Goal: Transaction & Acquisition: Obtain resource

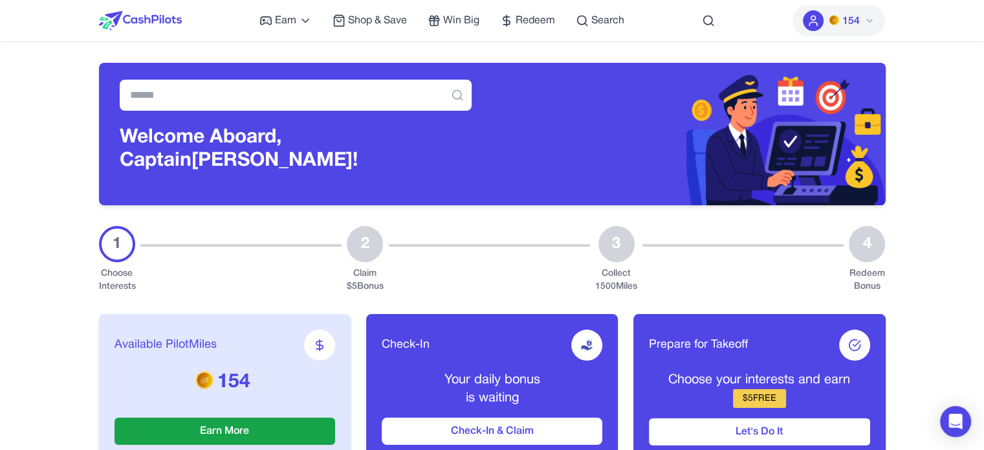
click at [862, 22] on button "154" at bounding box center [838, 20] width 92 height 31
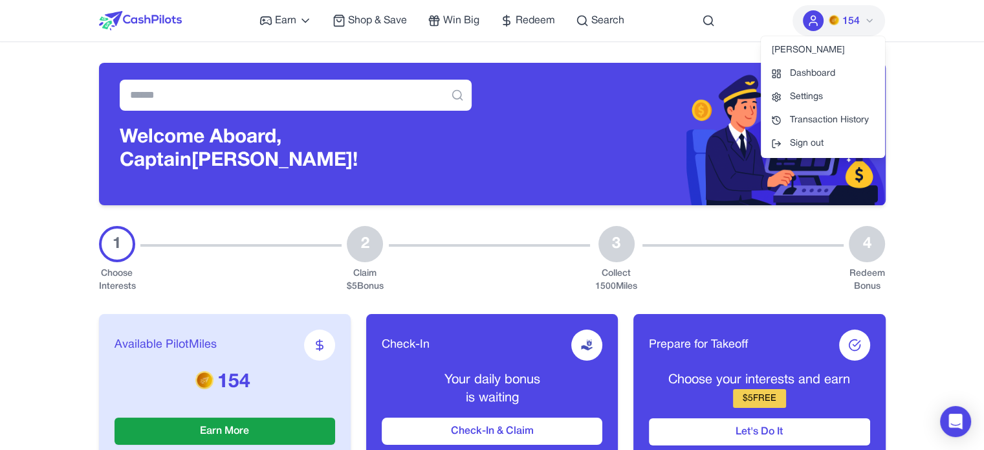
click at [868, 20] on icon at bounding box center [869, 20] width 5 height 3
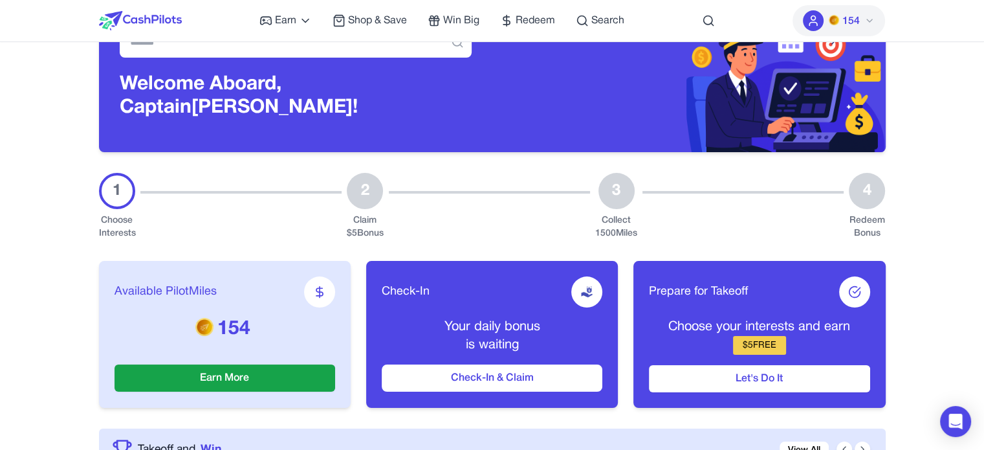
scroll to position [129, 0]
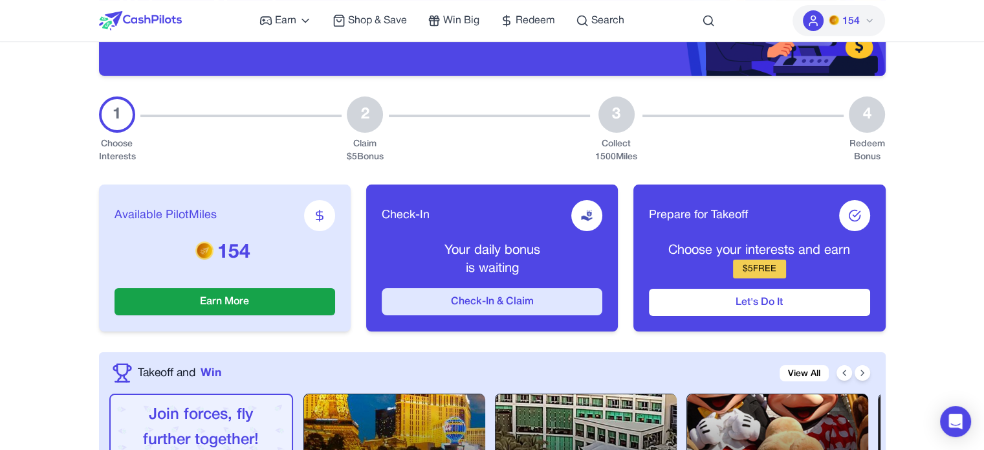
click at [535, 303] on button "Check-In & Claim" at bounding box center [492, 301] width 221 height 27
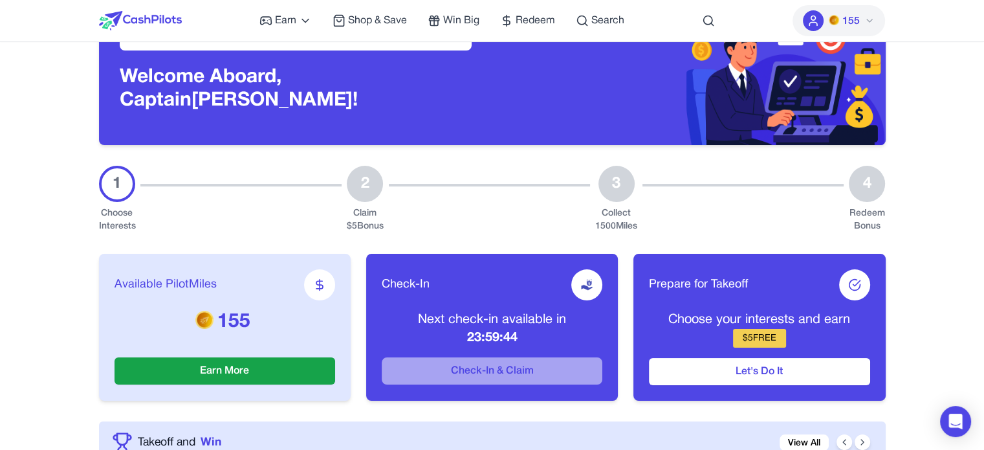
scroll to position [0, 0]
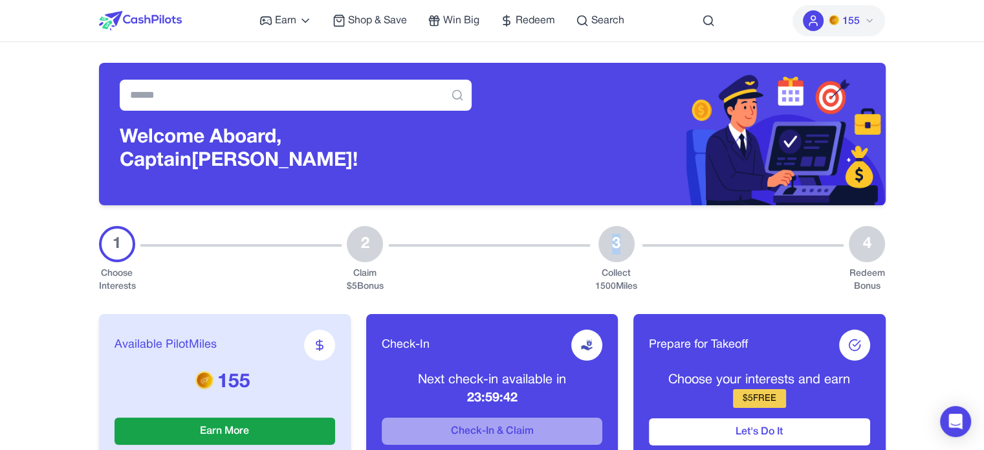
drag, startPoint x: 626, startPoint y: 239, endPoint x: 615, endPoint y: 240, distance: 11.1
click at [615, 240] on div "3" at bounding box center [616, 244] width 36 height 36
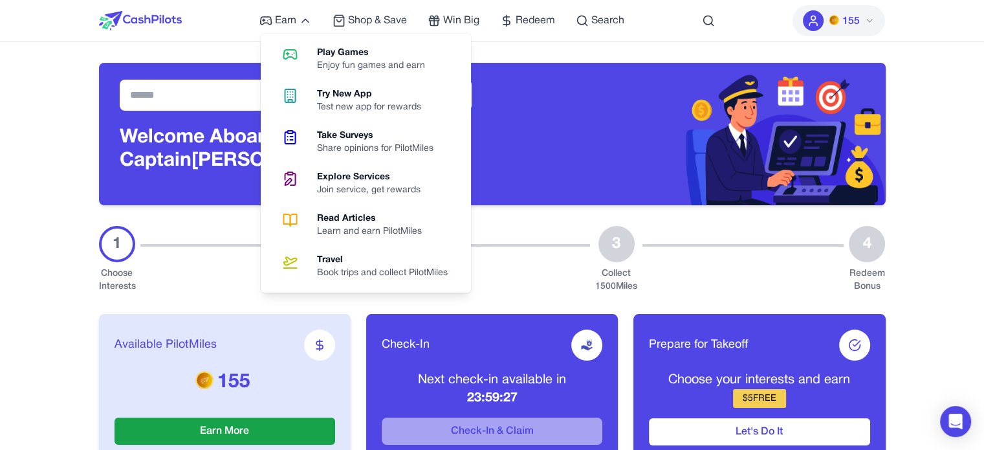
click at [316, 56] on link "Play Games Enjoy fun games and earn" at bounding box center [366, 59] width 200 height 41
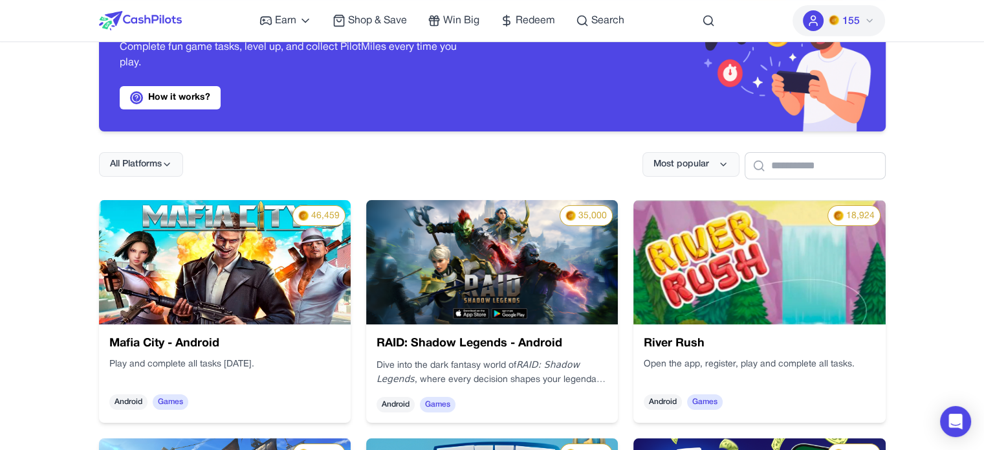
scroll to position [129, 0]
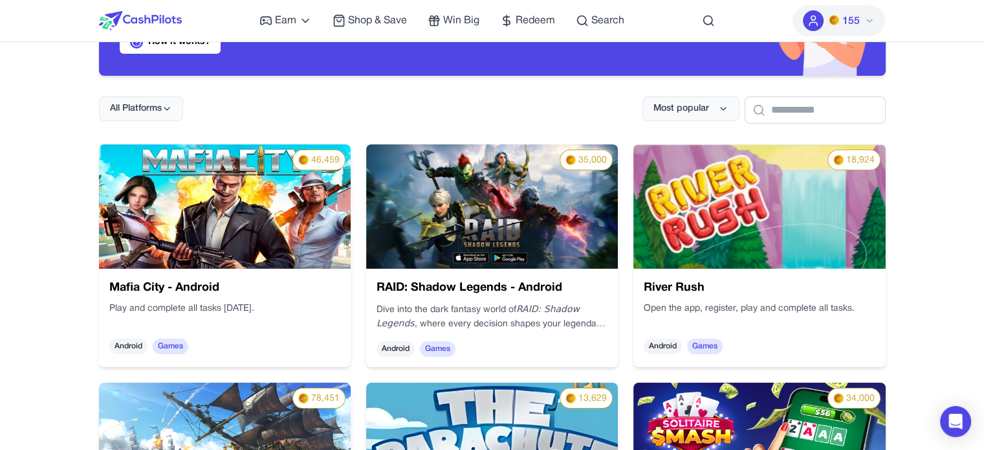
click at [290, 230] on img at bounding box center [225, 206] width 252 height 124
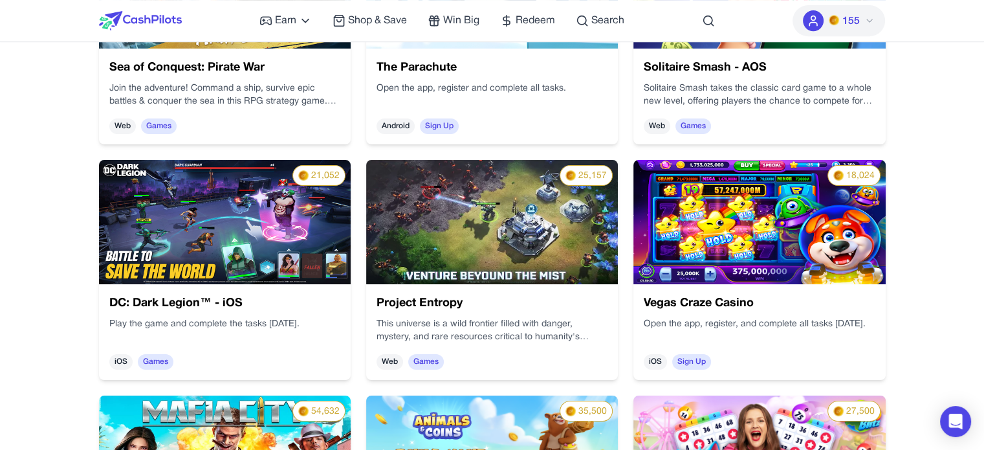
scroll to position [598, 0]
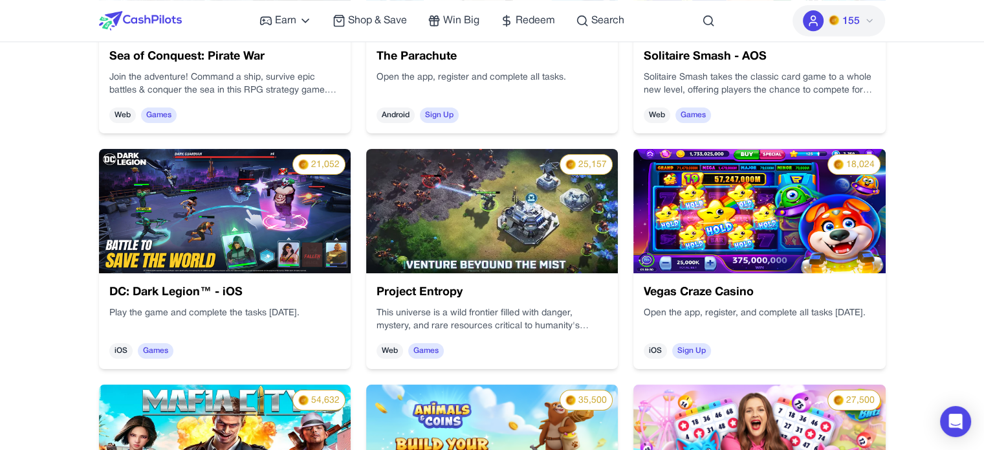
click at [541, 211] on img at bounding box center [492, 211] width 252 height 124
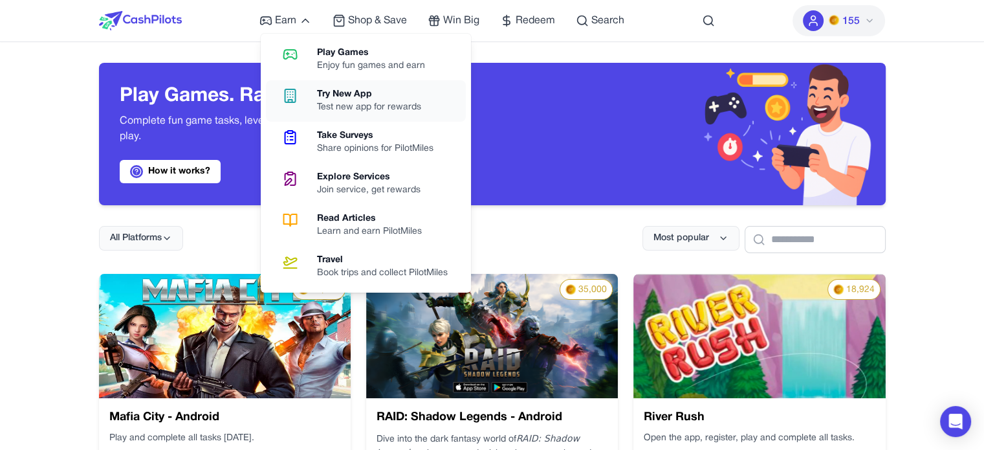
click at [347, 91] on div "Try New App" at bounding box center [374, 94] width 114 height 13
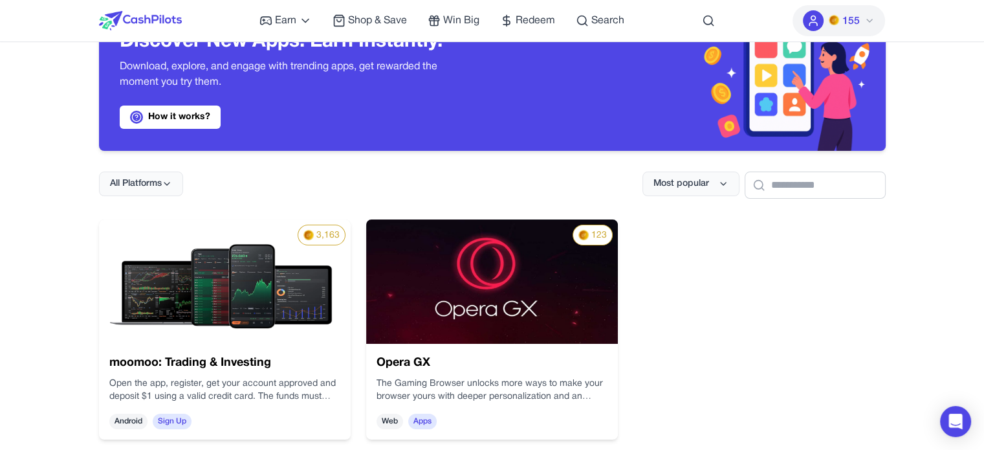
scroll to position [129, 0]
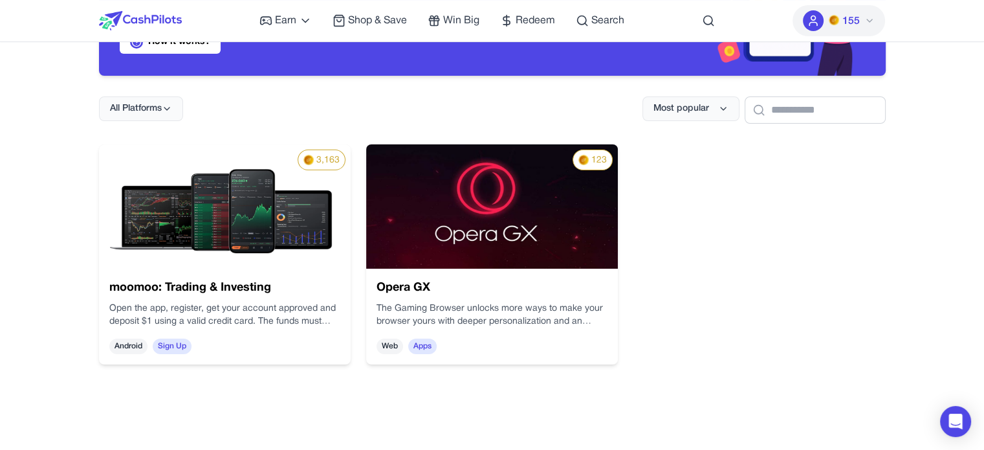
click at [274, 204] on img at bounding box center [225, 206] width 252 height 124
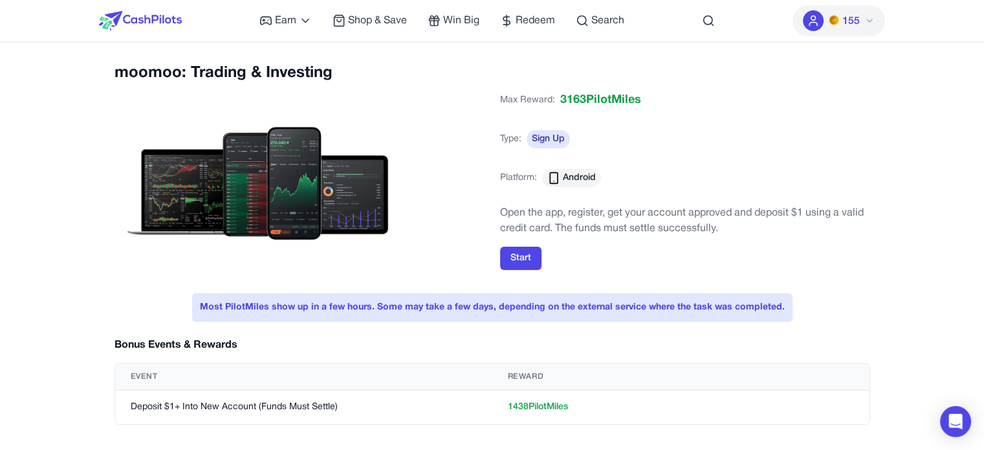
scroll to position [340, 0]
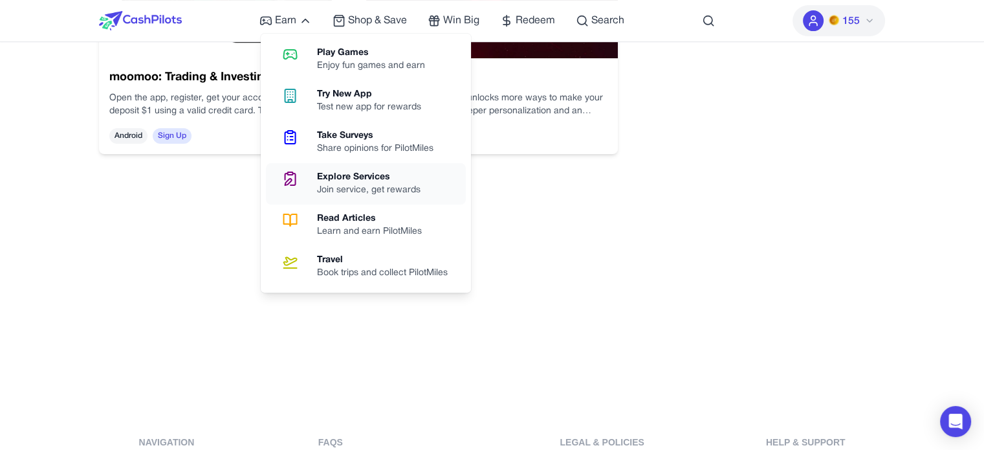
click at [369, 170] on link "Explore Services Join service, get rewards" at bounding box center [366, 183] width 200 height 41
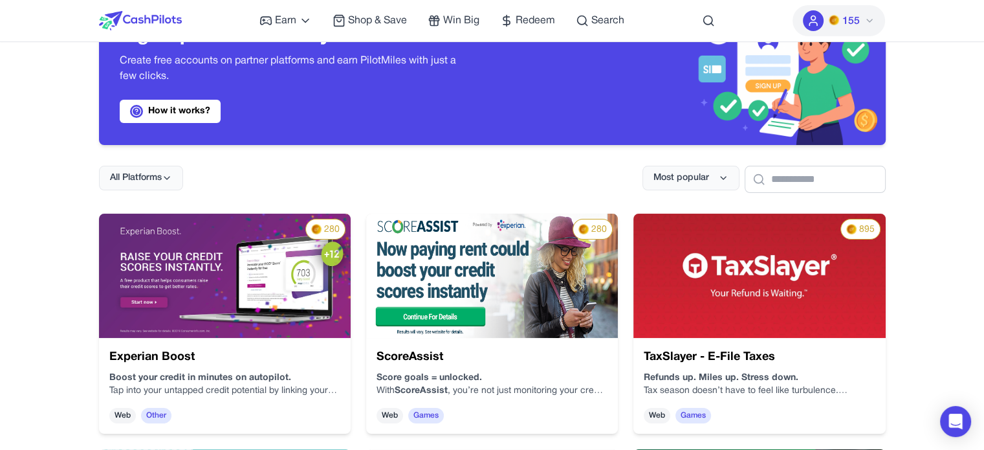
scroll to position [129, 0]
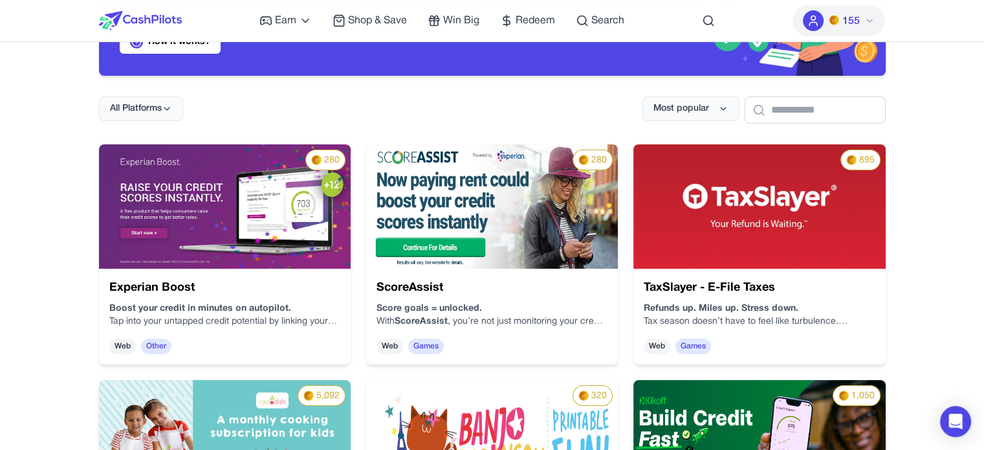
click at [246, 182] on img at bounding box center [225, 206] width 252 height 124
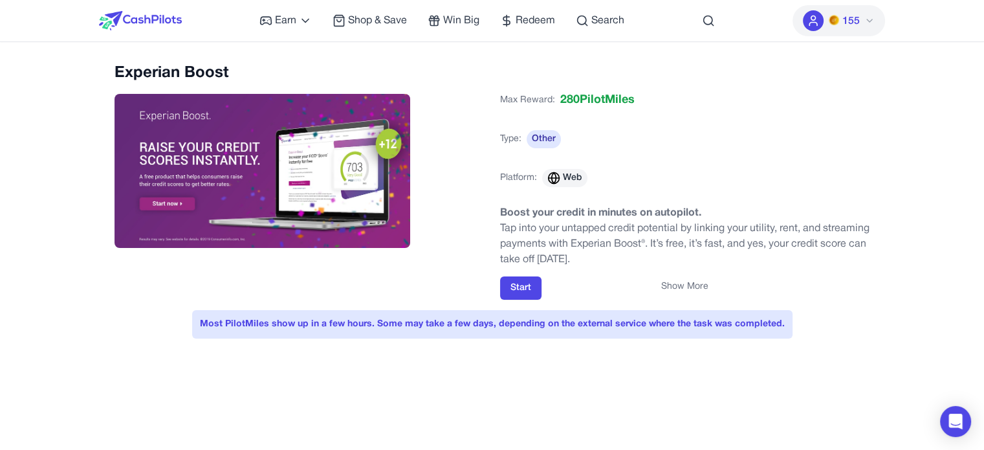
click at [690, 281] on button "Show More" at bounding box center [684, 286] width 47 height 13
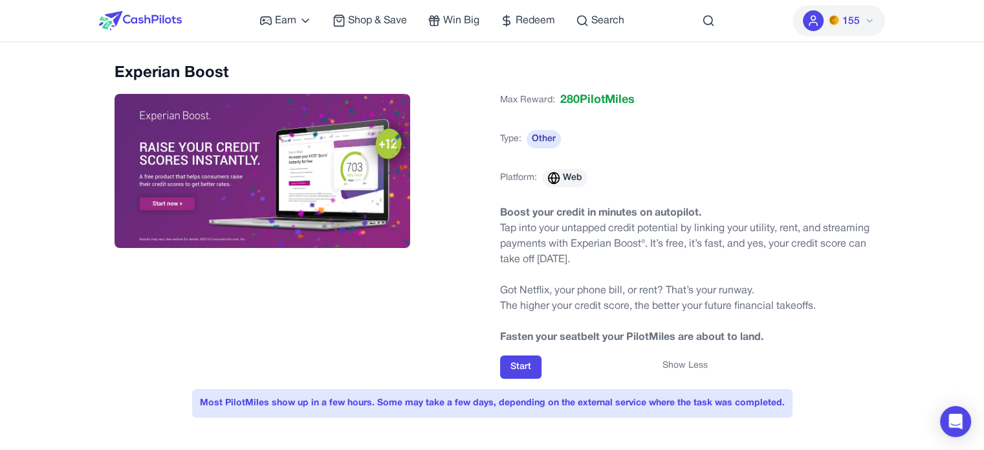
click at [700, 369] on button "Show Less" at bounding box center [684, 365] width 45 height 13
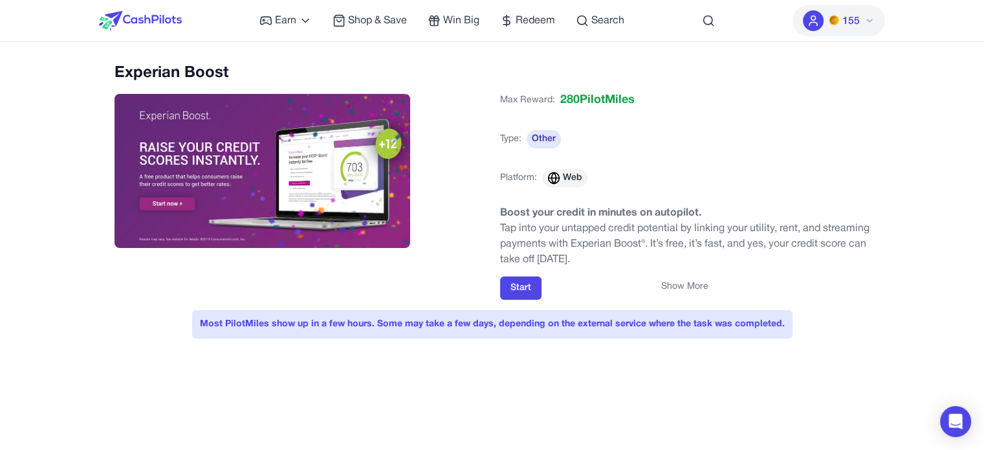
click at [688, 287] on button "Show More" at bounding box center [684, 286] width 47 height 13
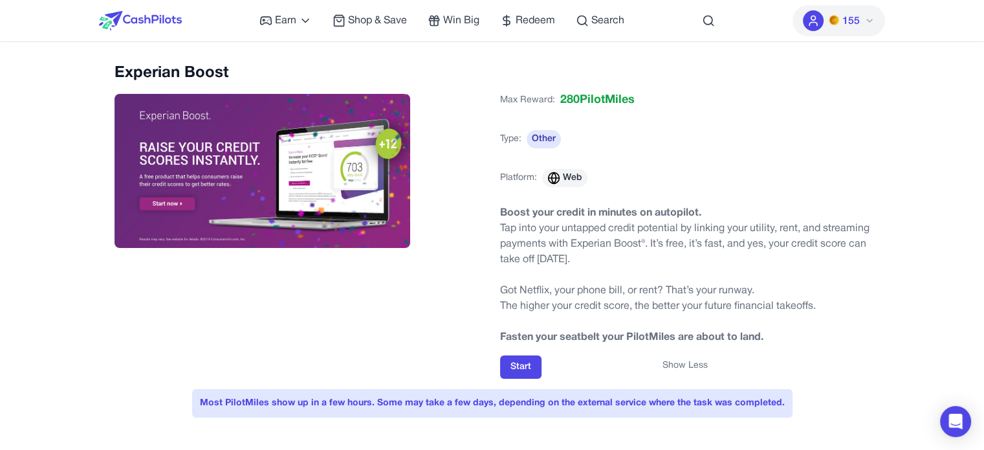
click at [683, 365] on button "Show Less" at bounding box center [684, 365] width 45 height 13
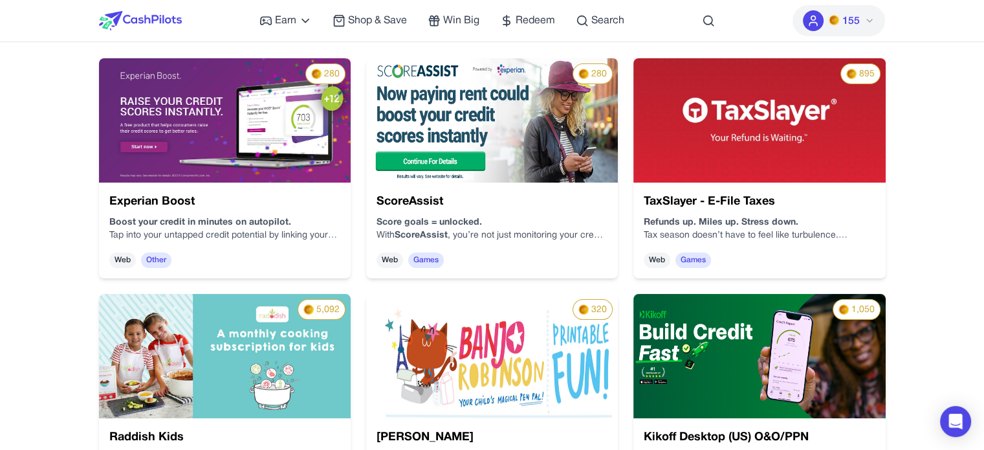
scroll to position [194, 0]
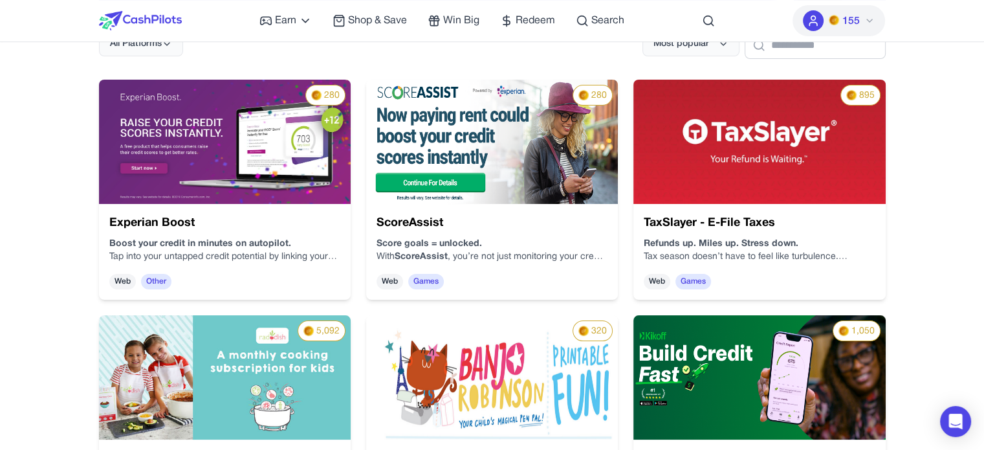
click at [717, 160] on img at bounding box center [759, 142] width 252 height 124
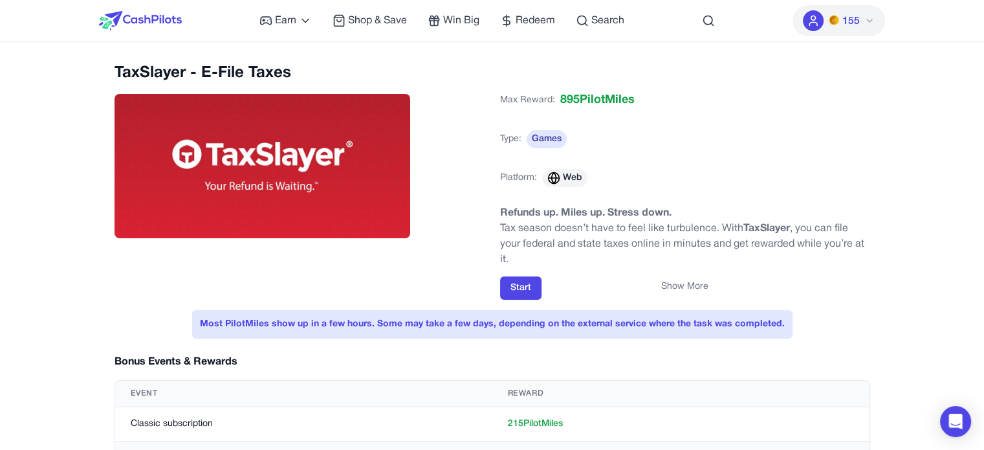
click at [686, 288] on button "Show More" at bounding box center [684, 286] width 47 height 13
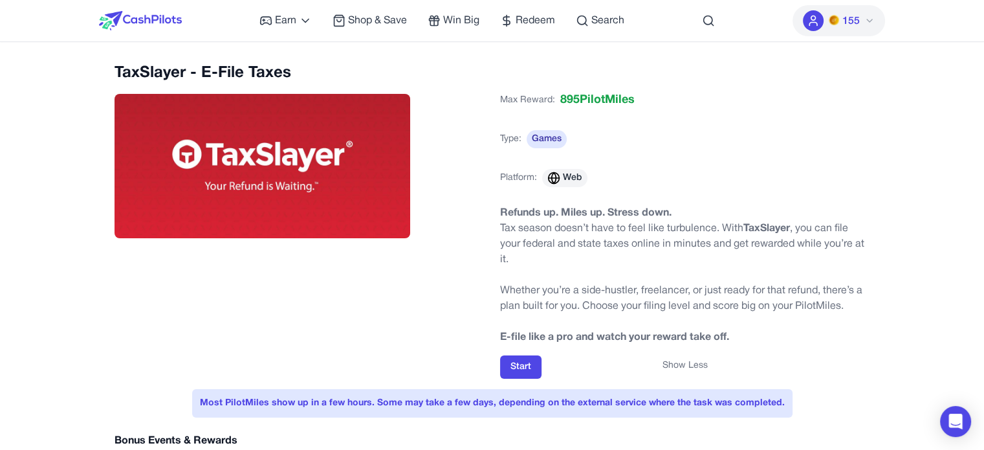
click at [696, 362] on button "Show Less" at bounding box center [684, 365] width 45 height 13
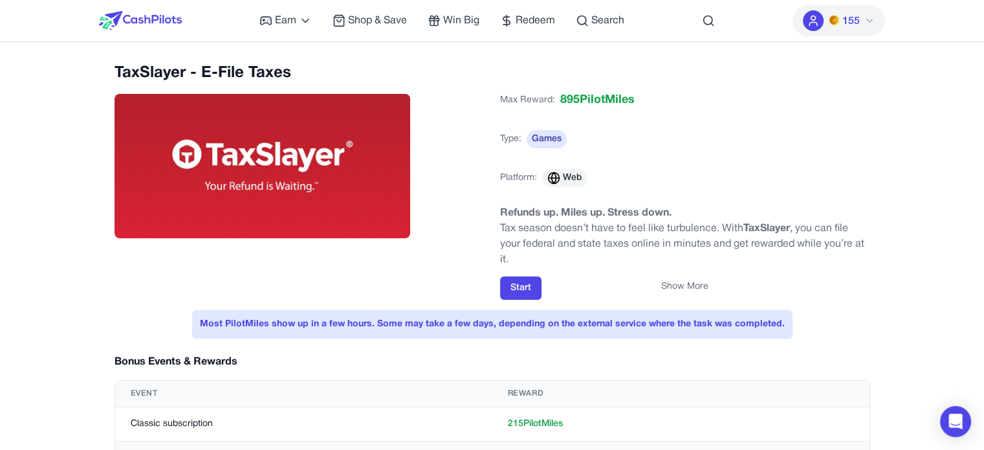
click at [689, 280] on button "Show More" at bounding box center [684, 286] width 47 height 13
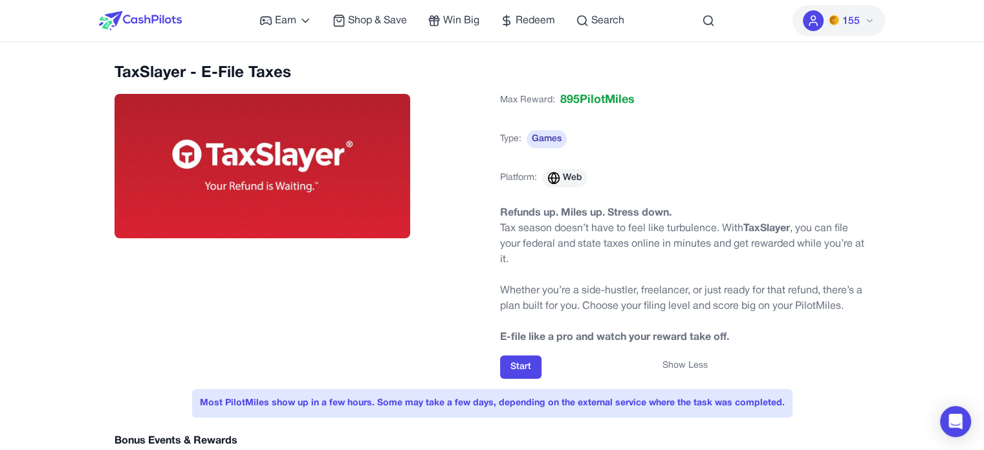
click at [701, 362] on button "Show Less" at bounding box center [684, 365] width 45 height 13
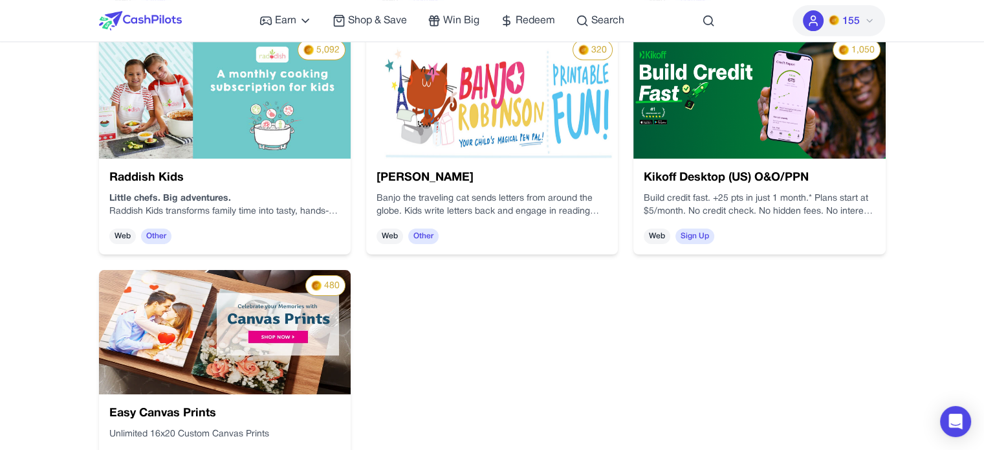
scroll to position [453, 0]
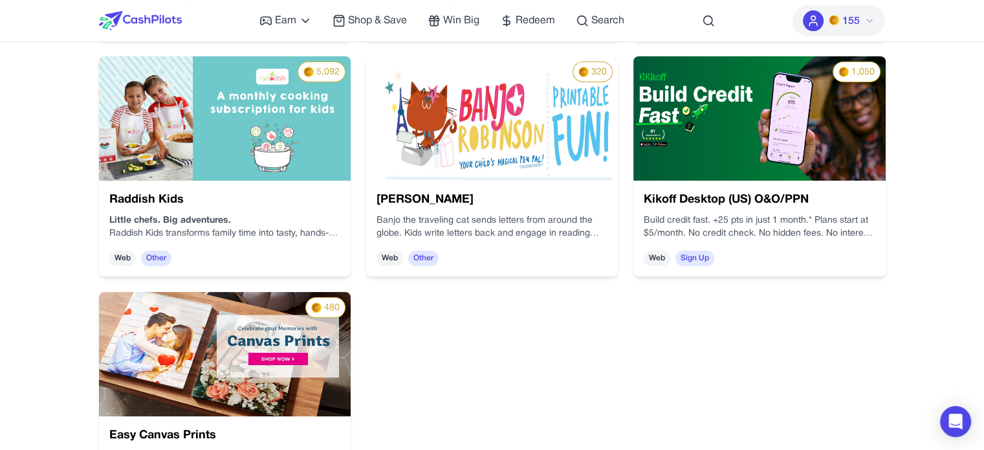
click at [504, 143] on img at bounding box center [492, 118] width 252 height 124
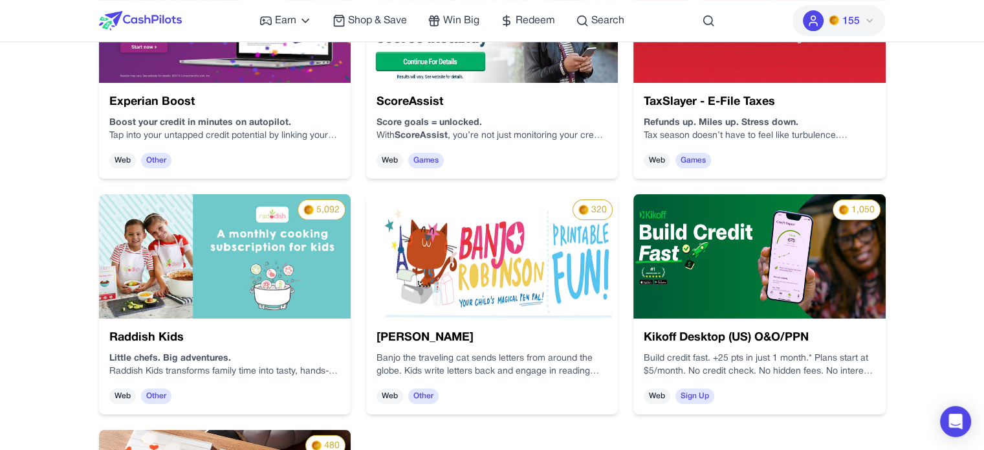
scroll to position [419, 0]
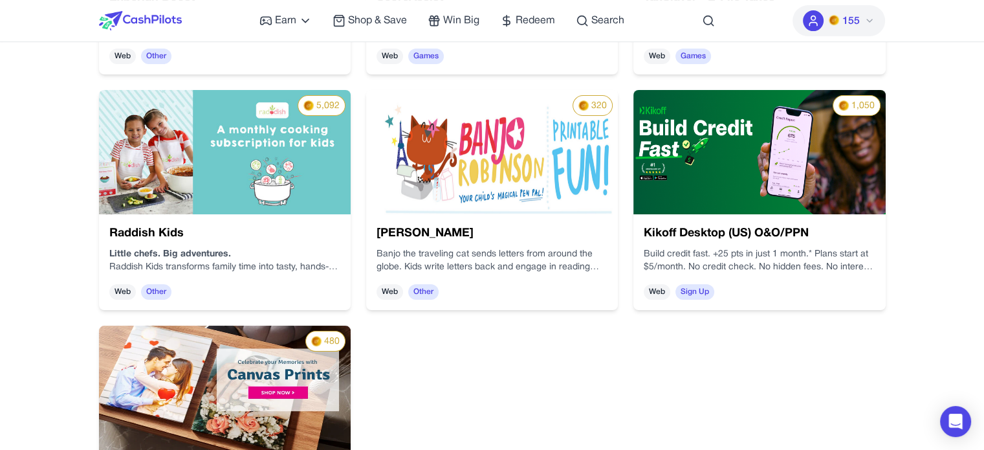
click at [671, 175] on img at bounding box center [759, 152] width 252 height 124
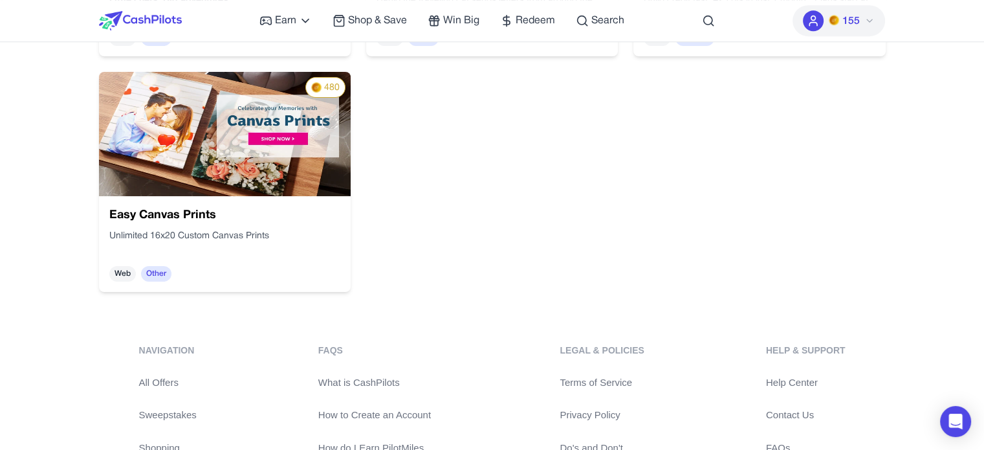
scroll to position [678, 0]
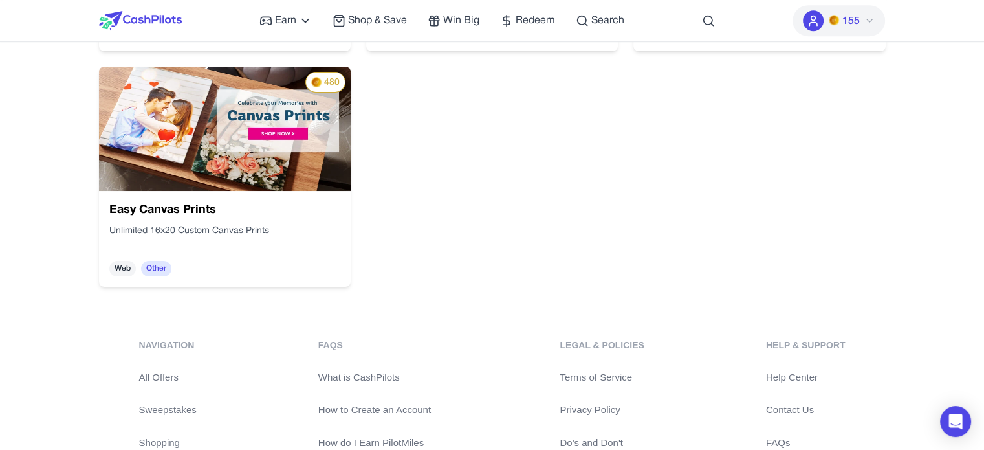
click at [265, 143] on img at bounding box center [225, 129] width 252 height 124
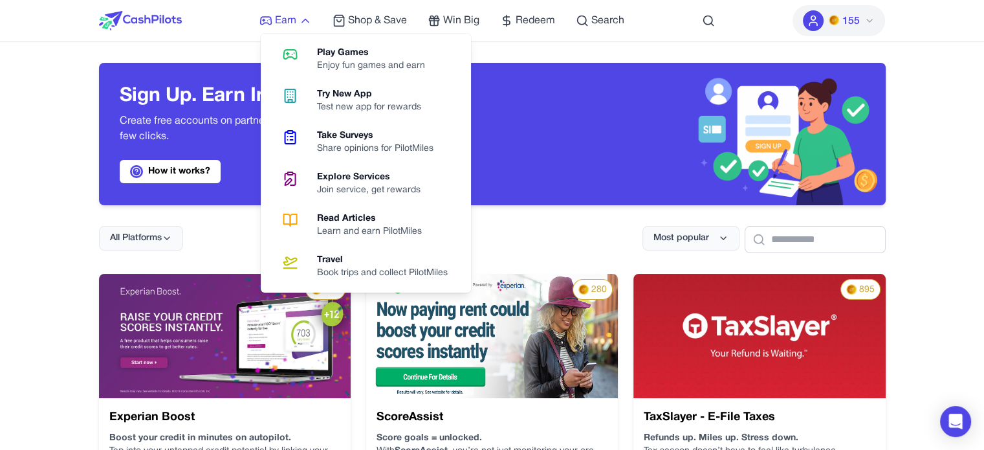
click at [302, 20] on icon at bounding box center [305, 20] width 13 height 13
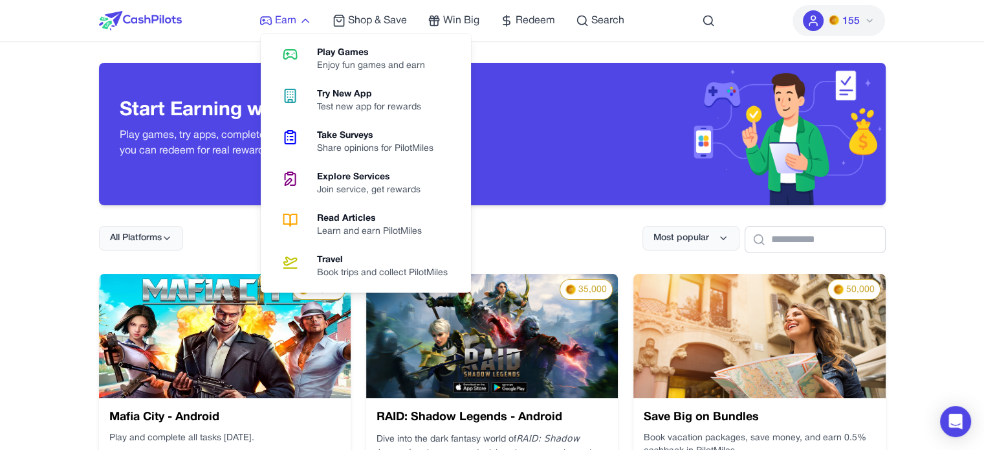
click at [282, 19] on span "Earn" at bounding box center [285, 21] width 21 height 16
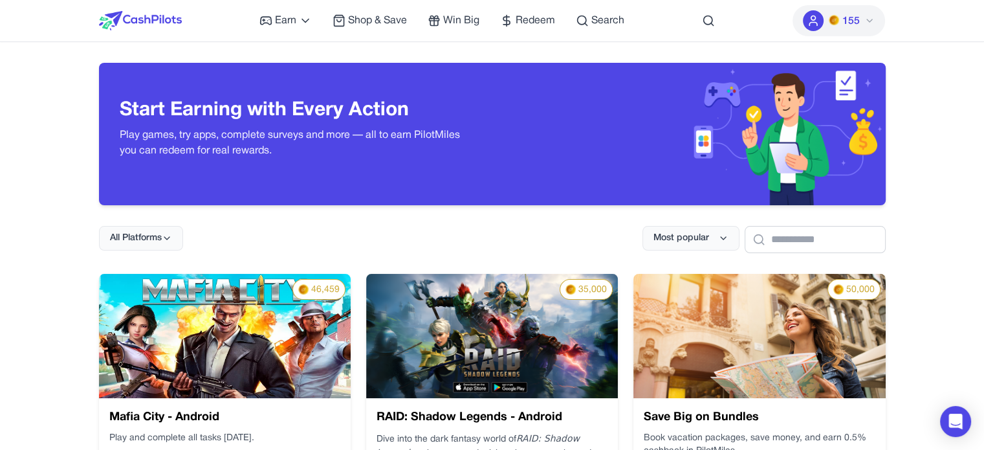
click at [175, 22] on img at bounding box center [140, 20] width 83 height 19
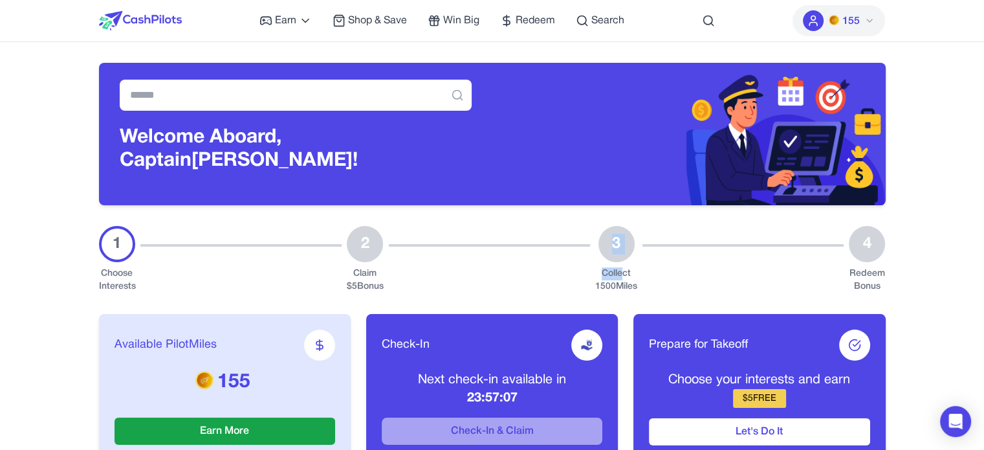
drag, startPoint x: 626, startPoint y: 277, endPoint x: 569, endPoint y: 259, distance: 60.5
click at [569, 259] on div "1 Choose Interests 2 Claim $ 5 Bonus 3 Collect 1500 Miles 4 Redeem Bonus" at bounding box center [492, 259] width 786 height 67
click at [610, 276] on div "Collect 1500 Miles" at bounding box center [616, 280] width 42 height 26
drag, startPoint x: 649, startPoint y: 289, endPoint x: 601, endPoint y: 273, distance: 51.1
click at [601, 273] on div "1 Choose Interests 2 Claim $ 5 Bonus 3 Collect 1500 Miles 4 Redeem Bonus" at bounding box center [492, 259] width 786 height 67
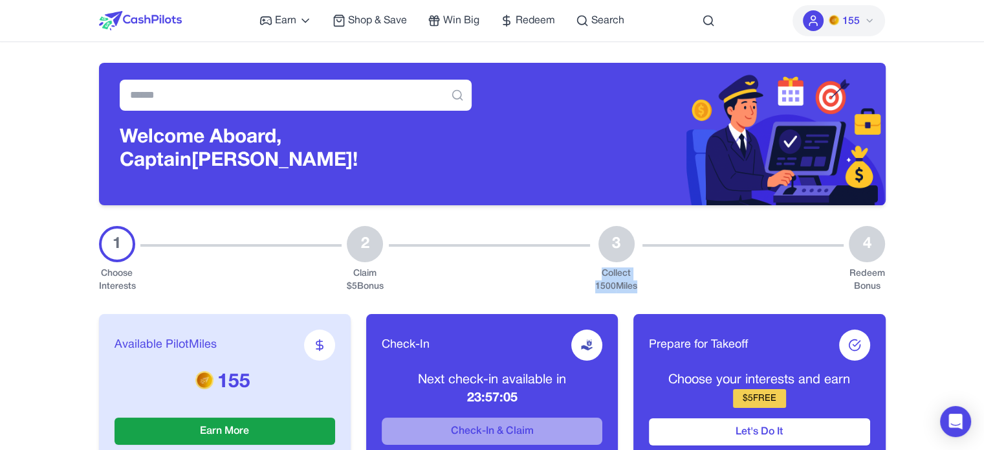
click at [601, 273] on div "Collect 1500 Miles" at bounding box center [616, 280] width 42 height 26
click at [854, 17] on span "155" at bounding box center [849, 22] width 17 height 16
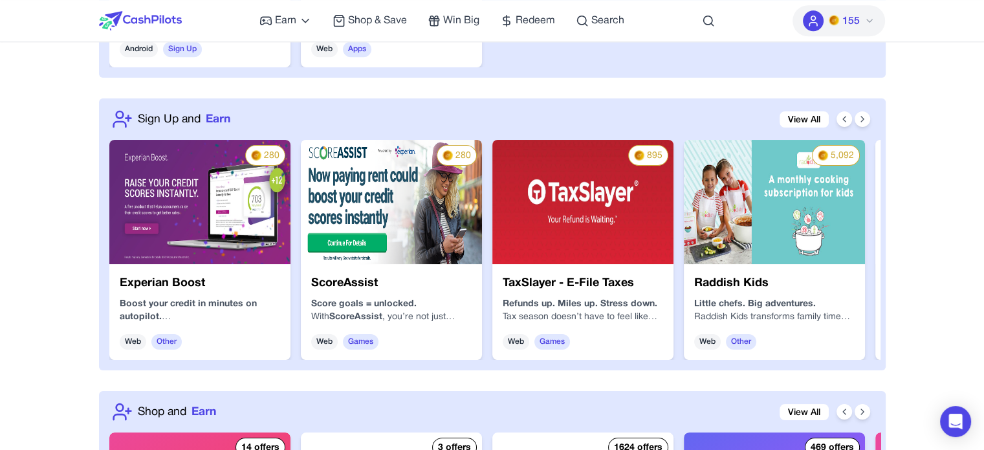
scroll to position [1229, 0]
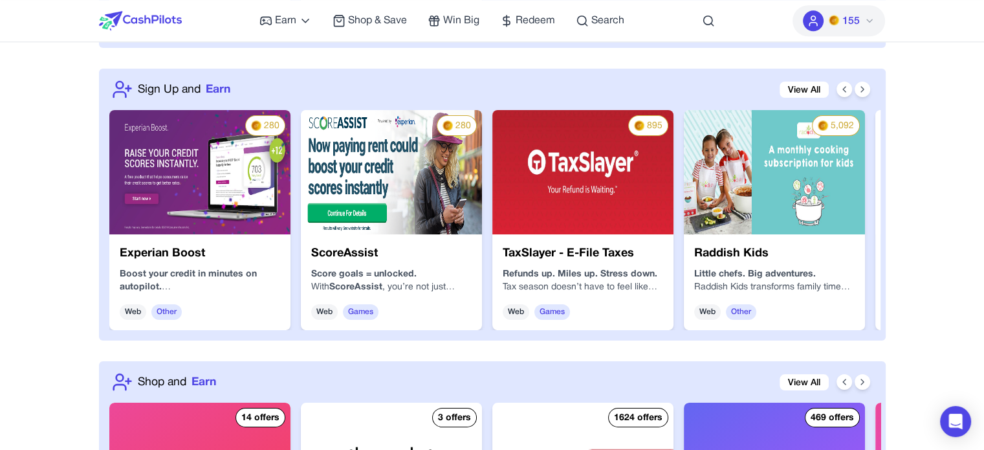
click at [743, 190] on img at bounding box center [774, 172] width 181 height 124
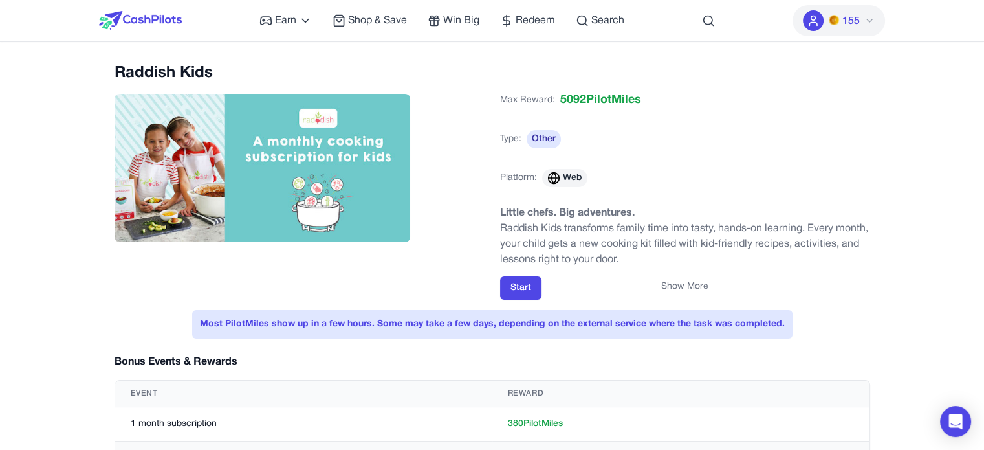
click at [678, 285] on button "Show More" at bounding box center [684, 286] width 47 height 13
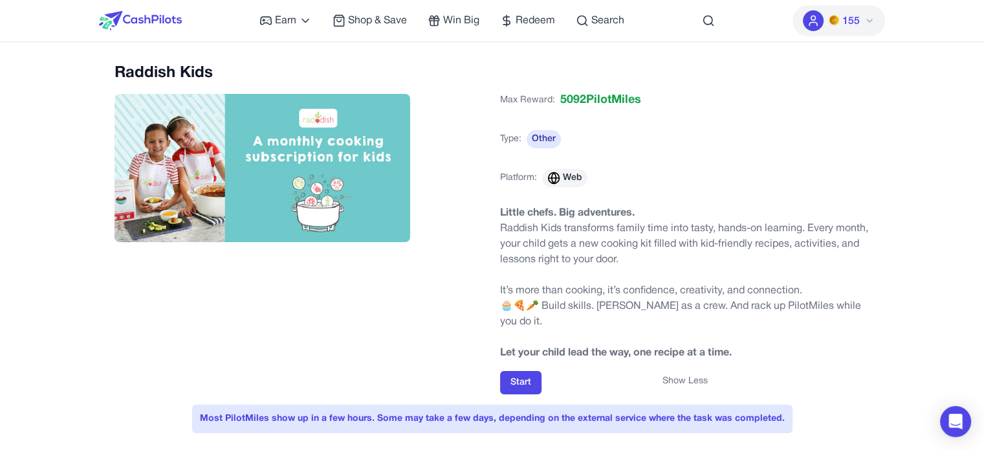
click at [683, 374] on button "Show Less" at bounding box center [684, 380] width 45 height 13
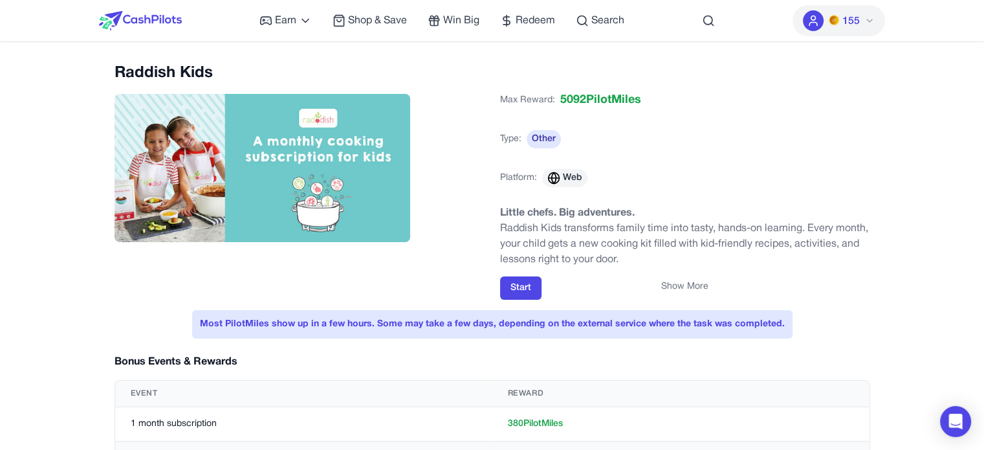
click at [135, 19] on img at bounding box center [140, 20] width 83 height 19
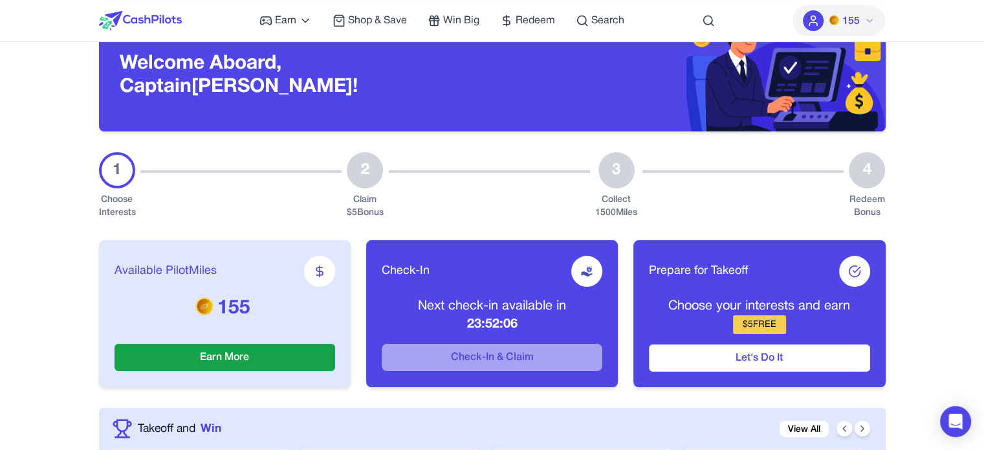
scroll to position [194, 0]
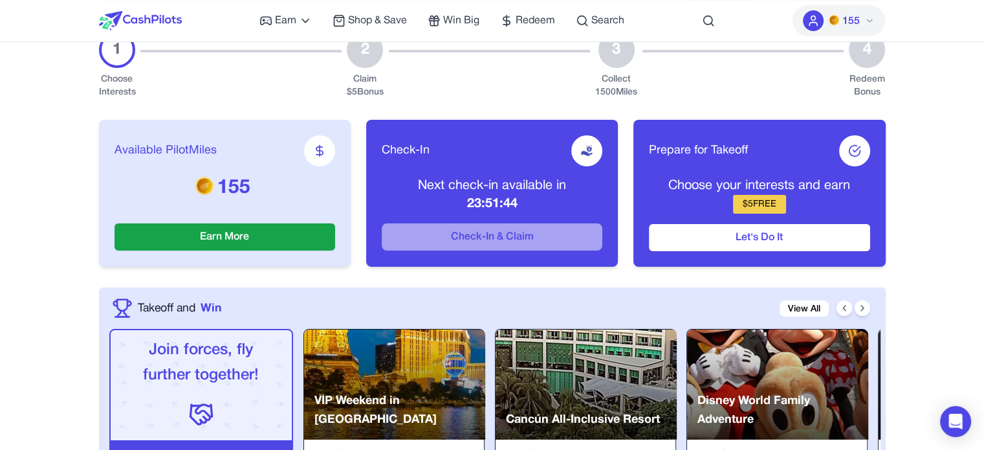
click at [872, 6] on button "155" at bounding box center [838, 20] width 92 height 31
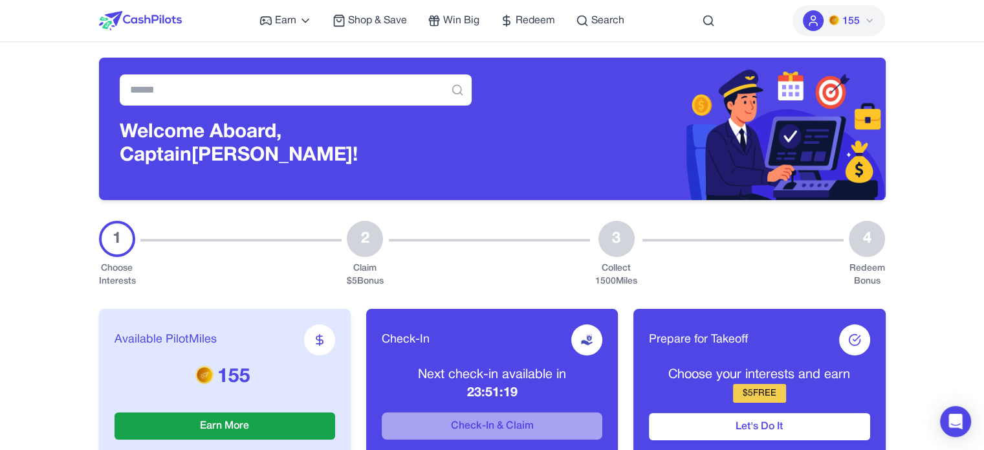
scroll to position [0, 0]
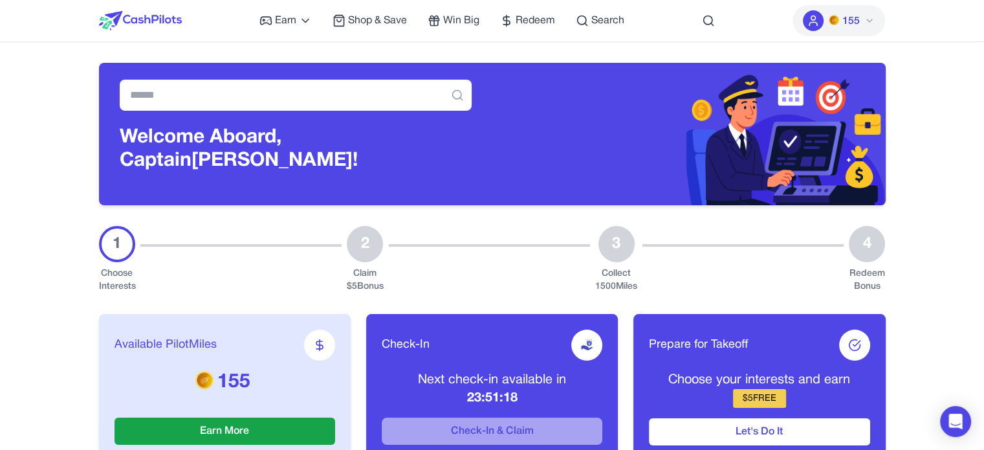
click at [541, 13] on span "Redeem" at bounding box center [534, 21] width 39 height 16
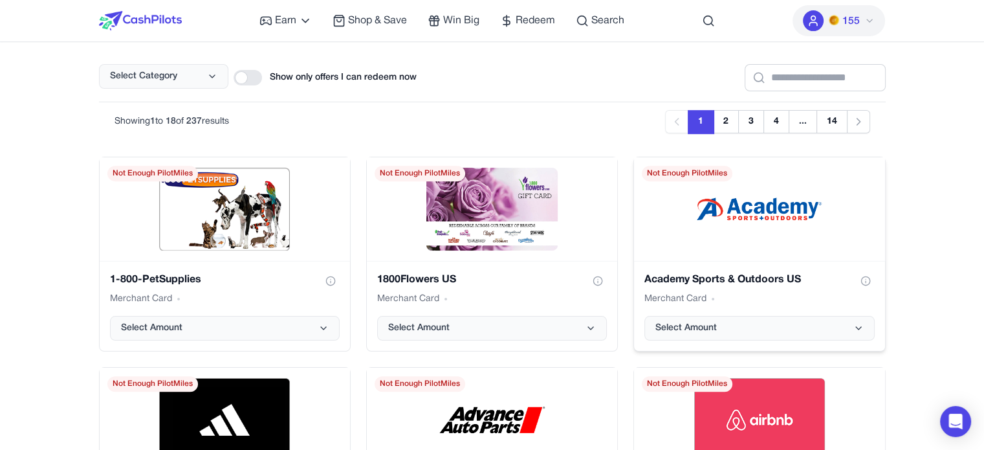
scroll to position [357, 0]
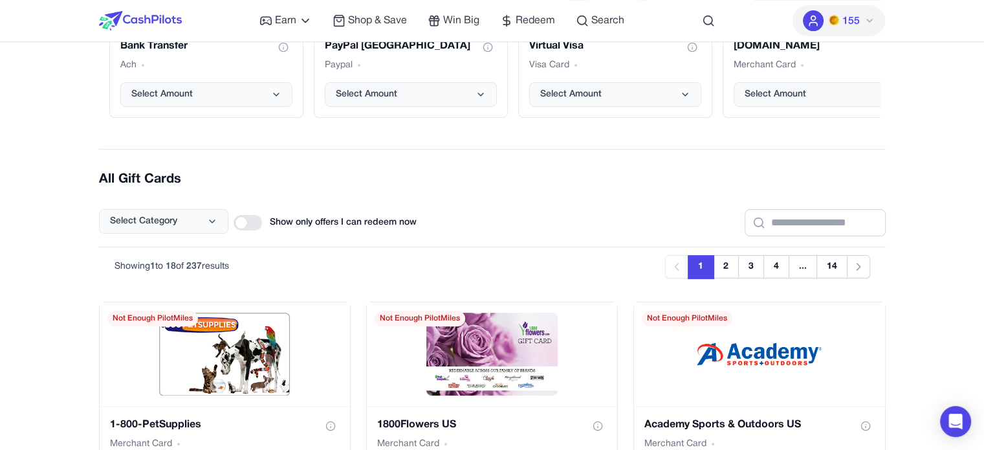
click at [246, 219] on div at bounding box center [247, 223] width 28 height 16
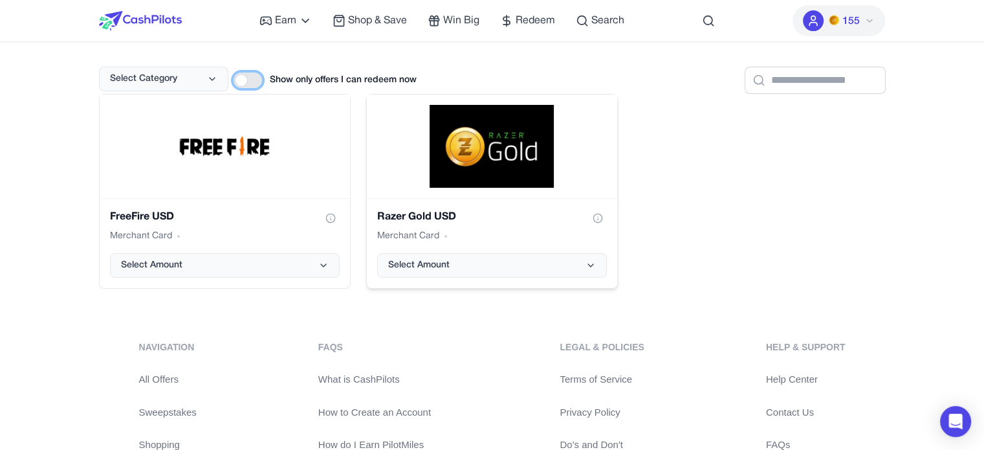
scroll to position [422, 0]
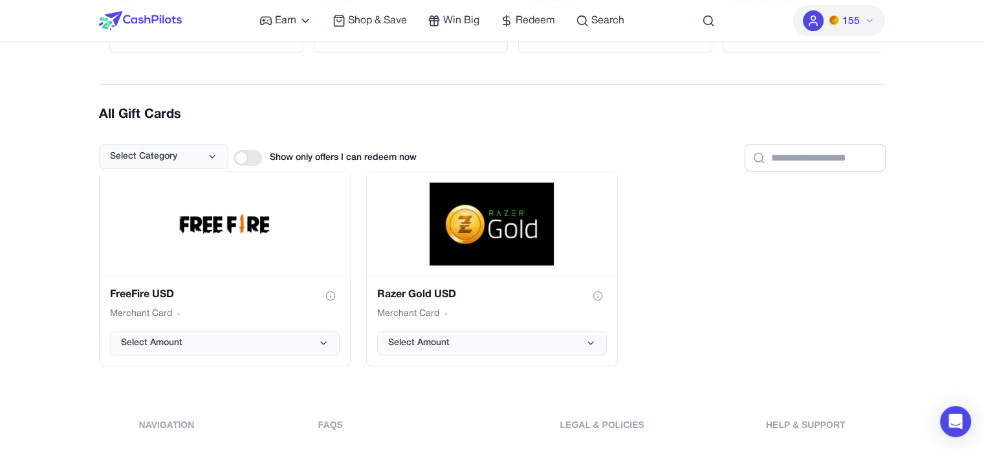
click at [241, 160] on div at bounding box center [247, 158] width 28 height 16
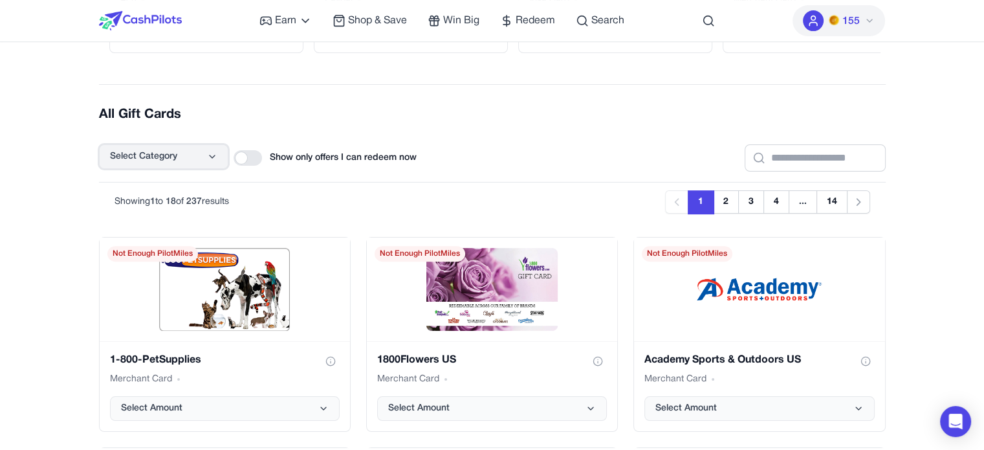
click at [189, 146] on button "Select Category" at bounding box center [163, 156] width 129 height 25
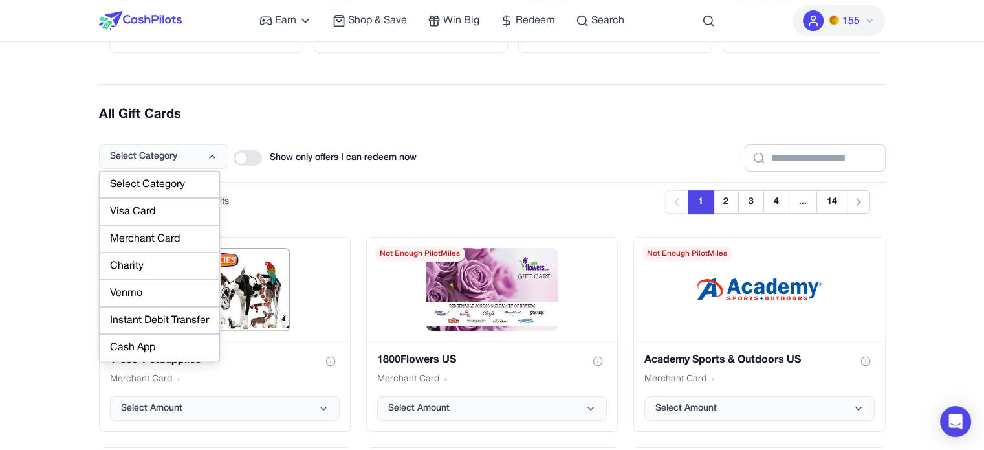
click at [274, 114] on h2 "All Gift Cards" at bounding box center [492, 114] width 786 height 18
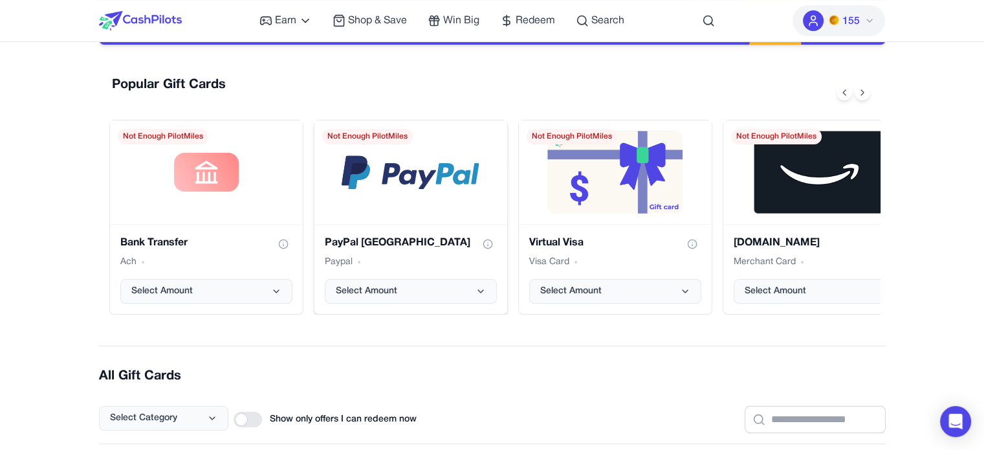
scroll to position [0, 0]
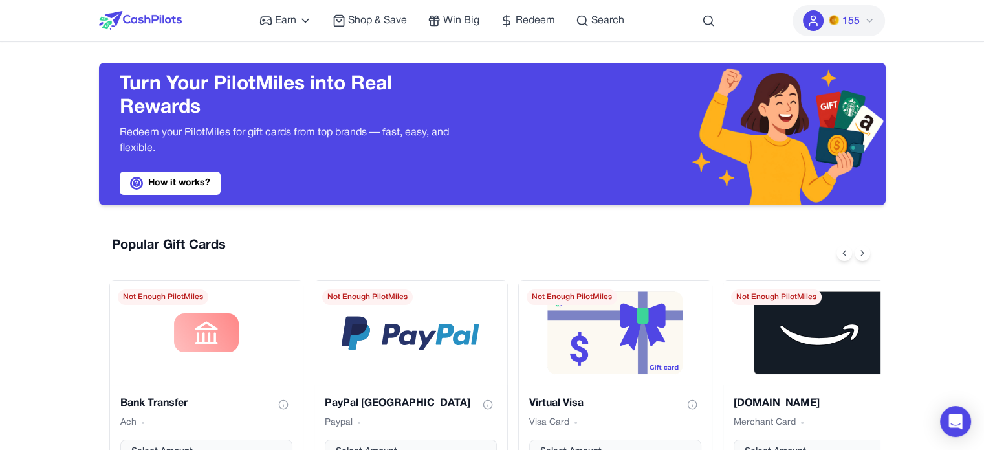
click at [156, 17] on img at bounding box center [140, 20] width 83 height 19
